Goal: Complete application form: Complete application form

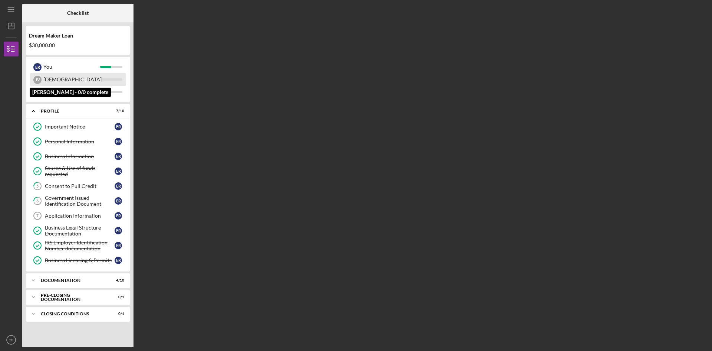
click at [63, 78] on div "[DEMOGRAPHIC_DATA]" at bounding box center [72, 79] width 58 height 13
click at [74, 126] on div "Important Notice" at bounding box center [80, 127] width 70 height 6
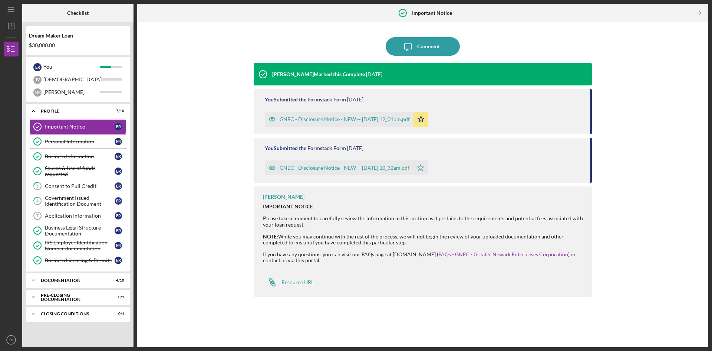
click at [72, 139] on div "Personal Information" at bounding box center [80, 141] width 70 height 6
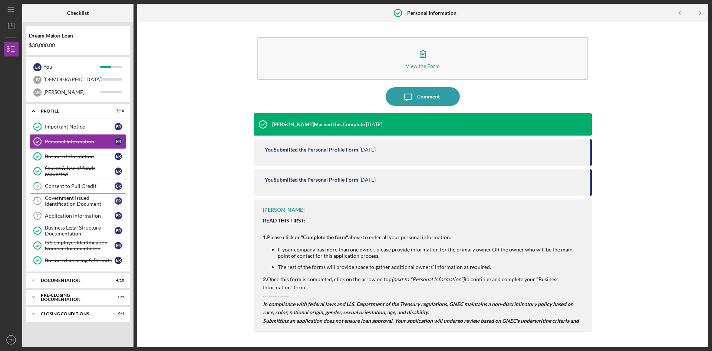
click at [73, 183] on link "5 Consent to Pull Credit E R" at bounding box center [78, 185] width 96 height 15
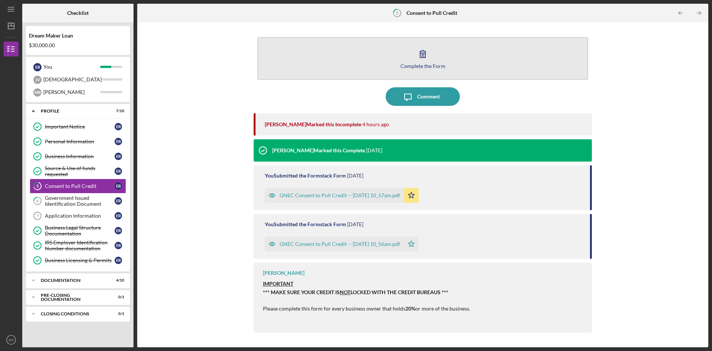
click at [421, 67] on div "Complete the Form" at bounding box center [423, 66] width 45 height 6
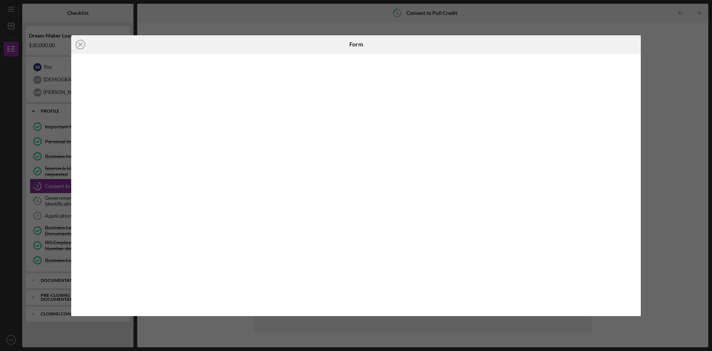
click at [661, 87] on div "Icon/Close Form" at bounding box center [356, 175] width 712 height 351
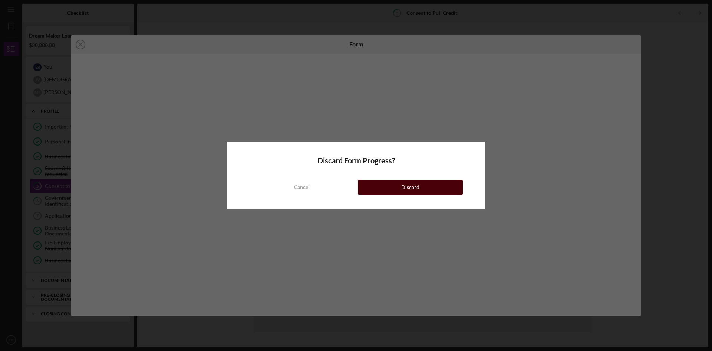
click at [380, 185] on button "Discard" at bounding box center [410, 187] width 105 height 15
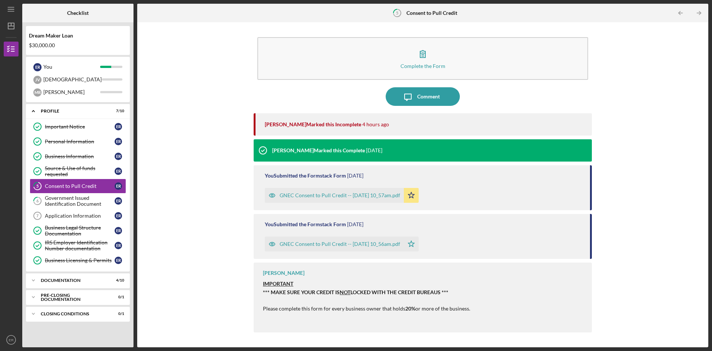
click at [345, 196] on div "GNEC Consent to Pull Credit -- [DATE] 10_57am.pdf" at bounding box center [340, 195] width 121 height 6
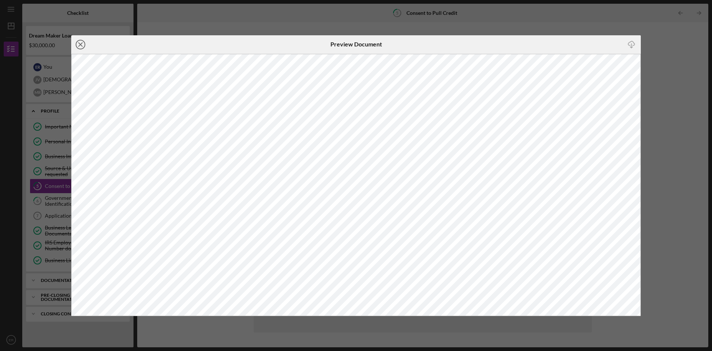
click at [81, 45] on line at bounding box center [81, 45] width 4 height 4
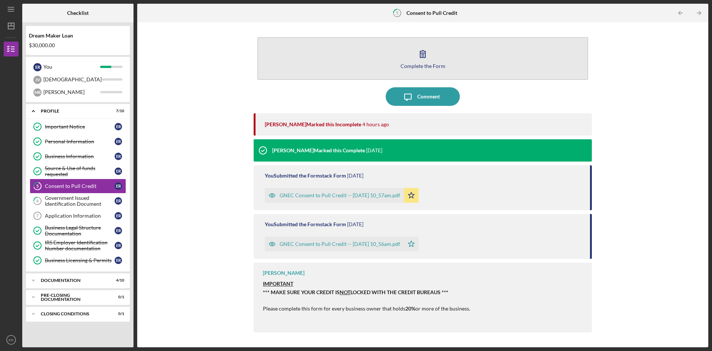
click at [422, 66] on div "Complete the Form" at bounding box center [423, 66] width 45 height 6
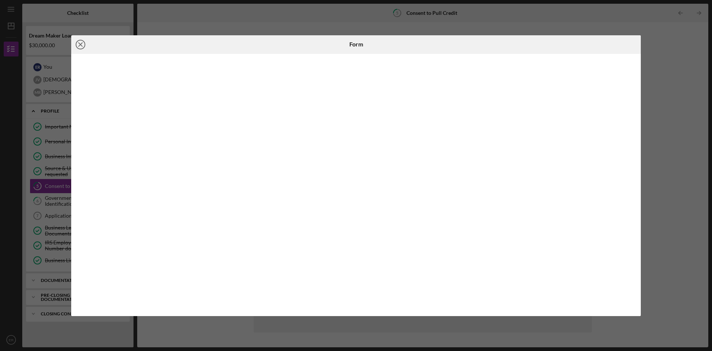
click at [80, 44] on line at bounding box center [81, 45] width 4 height 4
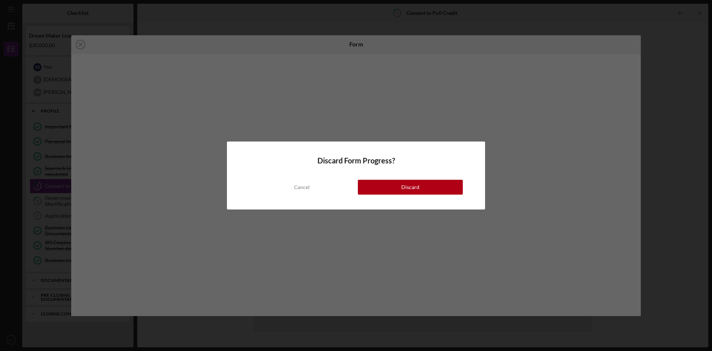
click at [396, 187] on button "Discard" at bounding box center [410, 187] width 105 height 15
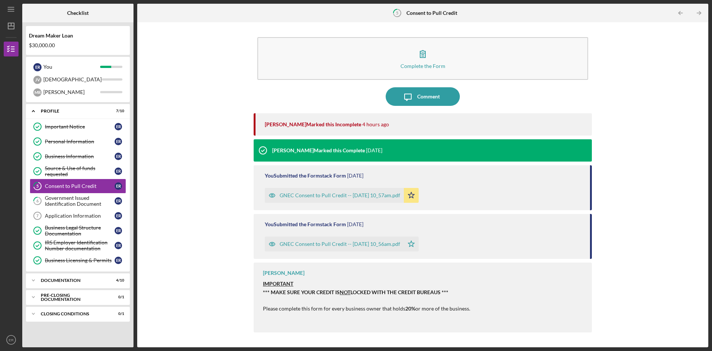
click at [400, 194] on div "GNEC Consent to Pull Credit -- [DATE] 10_57am.pdf" at bounding box center [340, 195] width 121 height 6
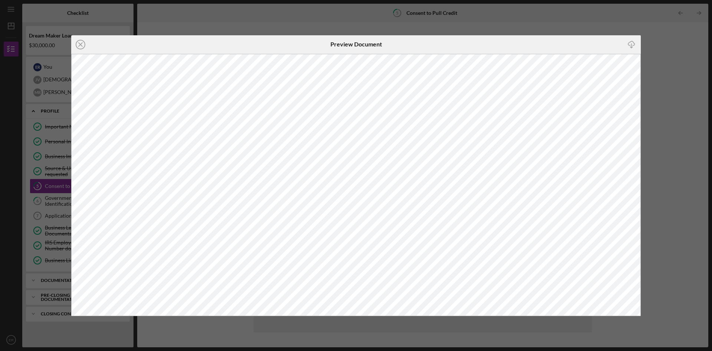
click at [651, 247] on div "Icon/Close Preview Document Icon/Download" at bounding box center [356, 175] width 712 height 351
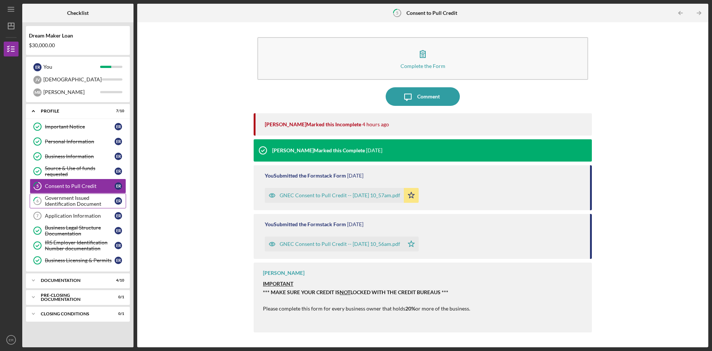
click at [43, 202] on icon "6" at bounding box center [37, 200] width 19 height 19
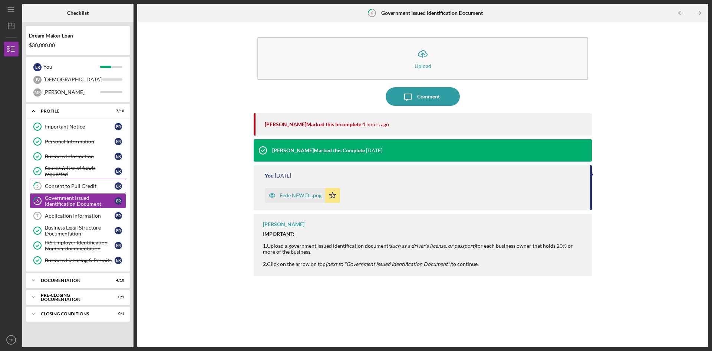
click at [75, 187] on div "Consent to Pull Credit" at bounding box center [80, 186] width 70 height 6
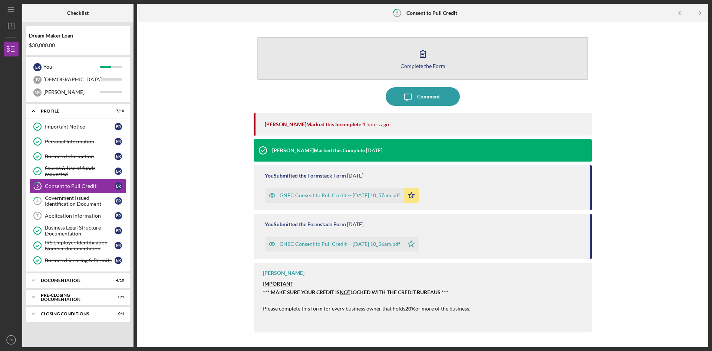
click at [419, 68] on div "Complete the Form" at bounding box center [423, 66] width 45 height 6
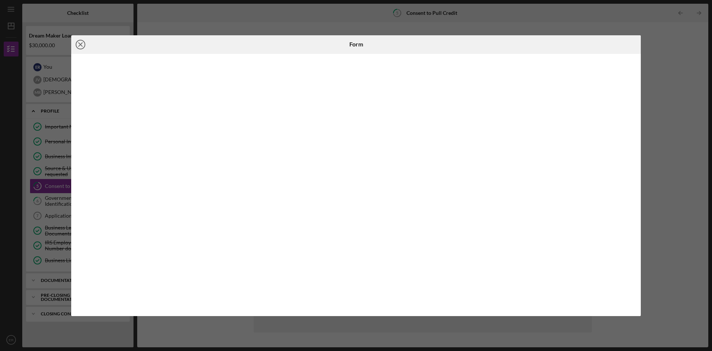
click at [83, 46] on icon "Icon/Close" at bounding box center [80, 44] width 19 height 19
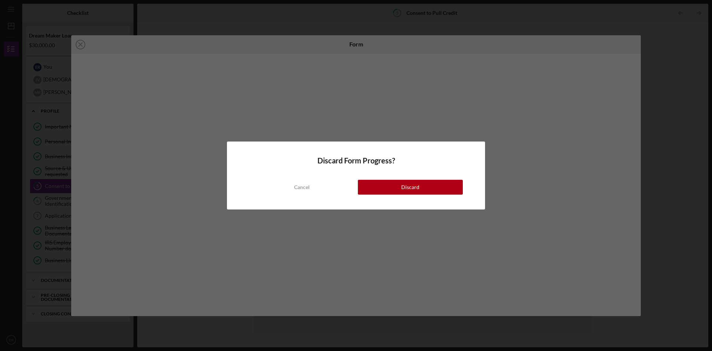
click at [399, 189] on button "Discard" at bounding box center [410, 187] width 105 height 15
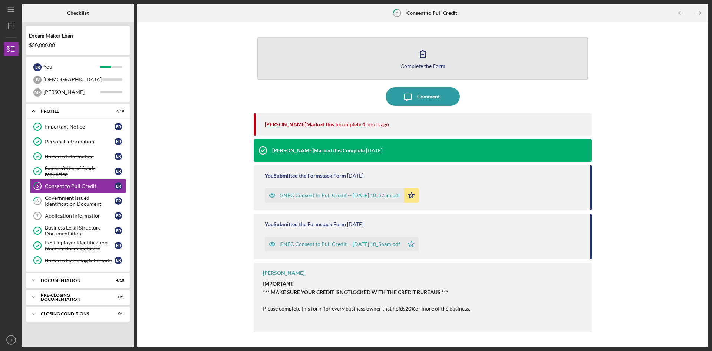
click at [421, 66] on div "Complete the Form" at bounding box center [423, 66] width 45 height 6
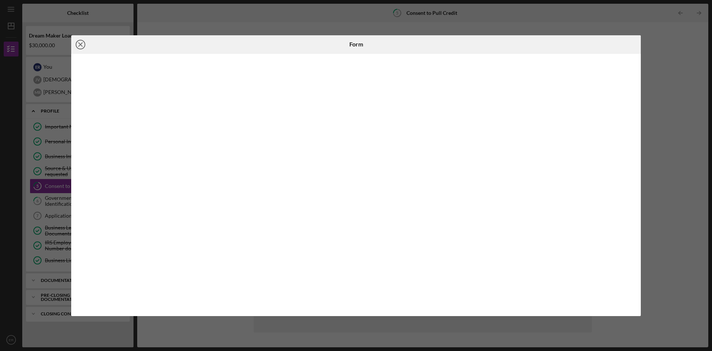
click at [80, 42] on icon "Icon/Close" at bounding box center [80, 44] width 19 height 19
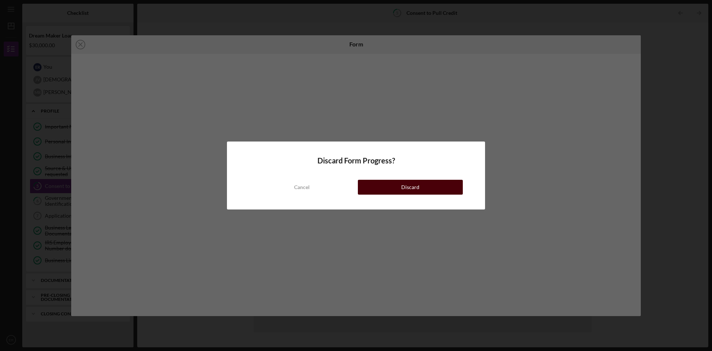
click at [382, 183] on button "Discard" at bounding box center [410, 187] width 105 height 15
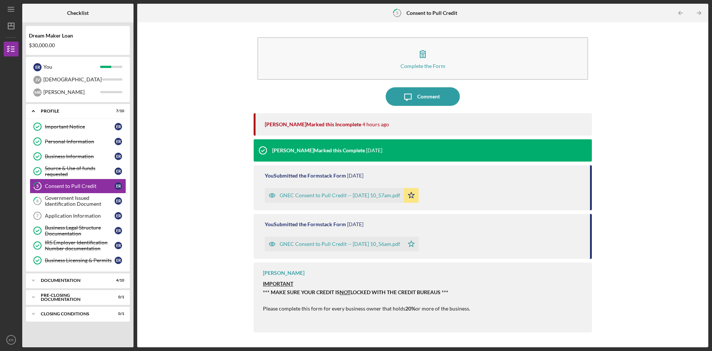
click at [278, 273] on div "[PERSON_NAME]" at bounding box center [284, 273] width 42 height 6
click at [347, 291] on span "NOT" at bounding box center [345, 292] width 11 height 6
click at [452, 162] on div "Vincent Tanner Marked this Incomplete 4 hours ago Vincent Tanner Marked this Co…" at bounding box center [423, 224] width 338 height 223
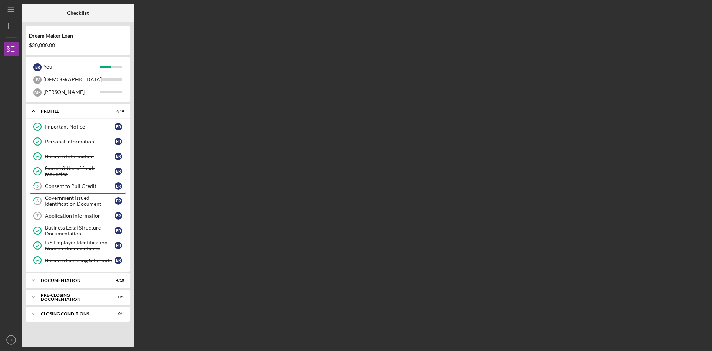
click at [69, 183] on div "Consent to Pull Credit" at bounding box center [80, 186] width 70 height 6
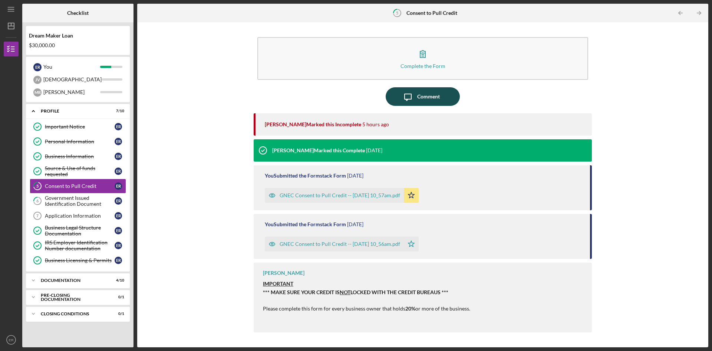
click at [426, 98] on div "Comment" at bounding box center [428, 96] width 23 height 19
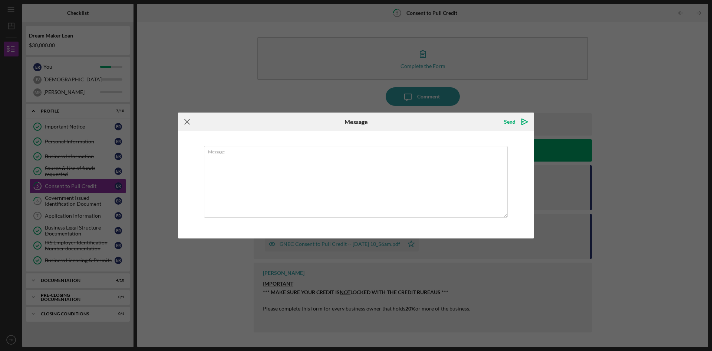
click at [188, 123] on icon "Icon/Menu Close" at bounding box center [187, 121] width 19 height 19
